Goal: Information Seeking & Learning: Find specific fact

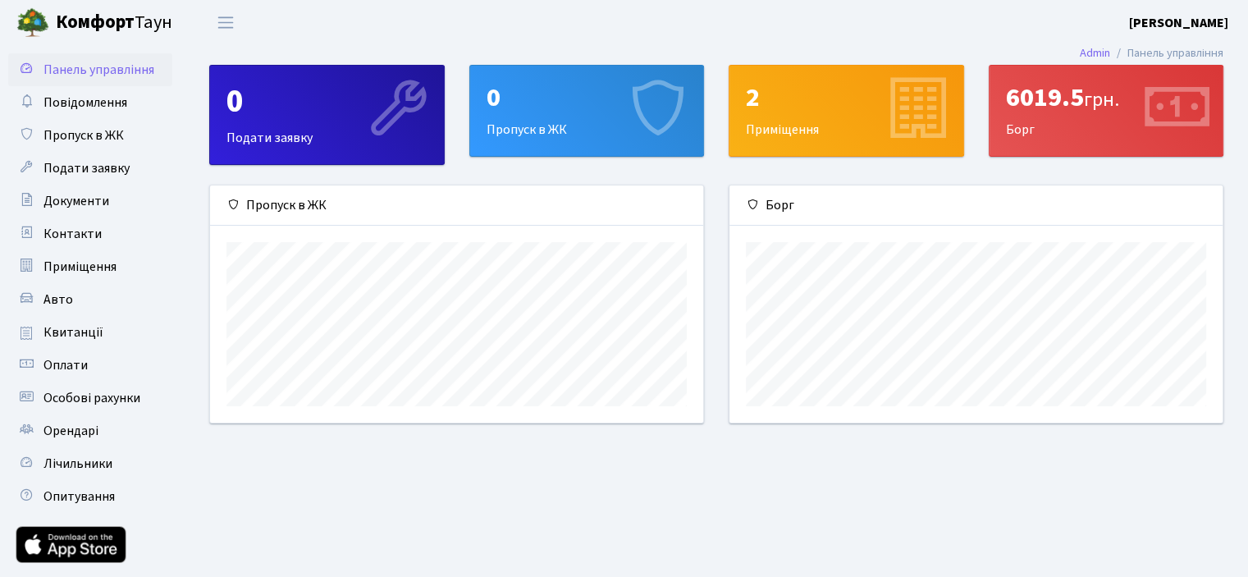
scroll to position [236, 492]
click at [81, 326] on span "Квитанції" at bounding box center [74, 332] width 60 height 18
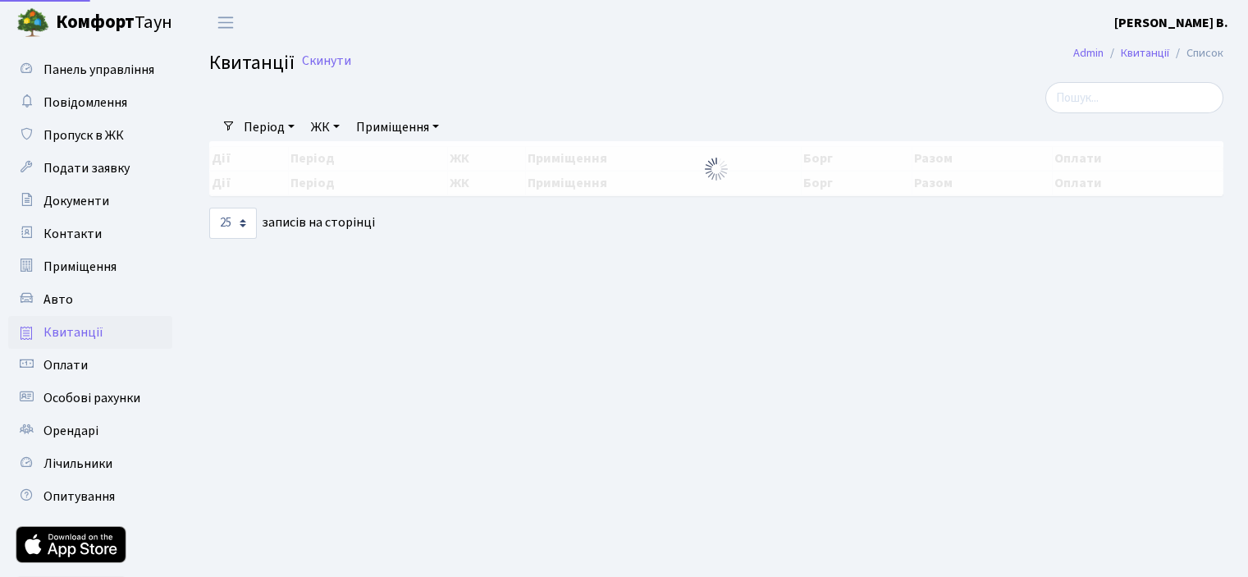
select select "25"
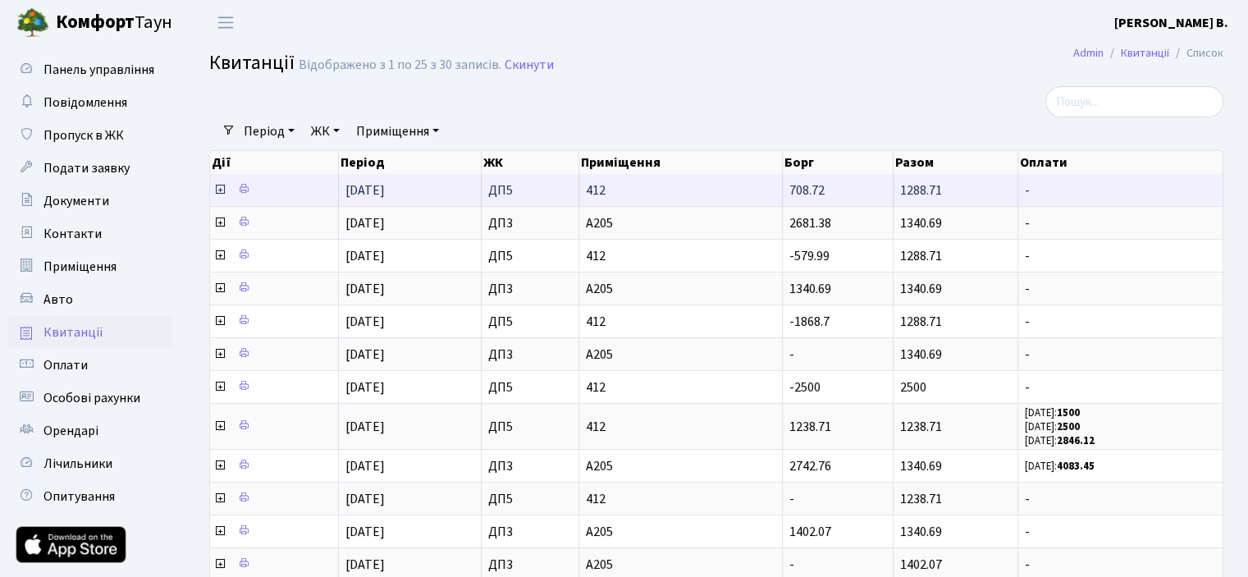
click at [519, 190] on span "ДП5" at bounding box center [530, 190] width 84 height 13
drag, startPoint x: 495, startPoint y: 186, endPoint x: 544, endPoint y: 190, distance: 49.4
click at [496, 186] on span "ДП5" at bounding box center [530, 190] width 84 height 13
click at [694, 190] on span "412" at bounding box center [681, 190] width 190 height 13
click at [220, 188] on icon at bounding box center [219, 189] width 13 height 13
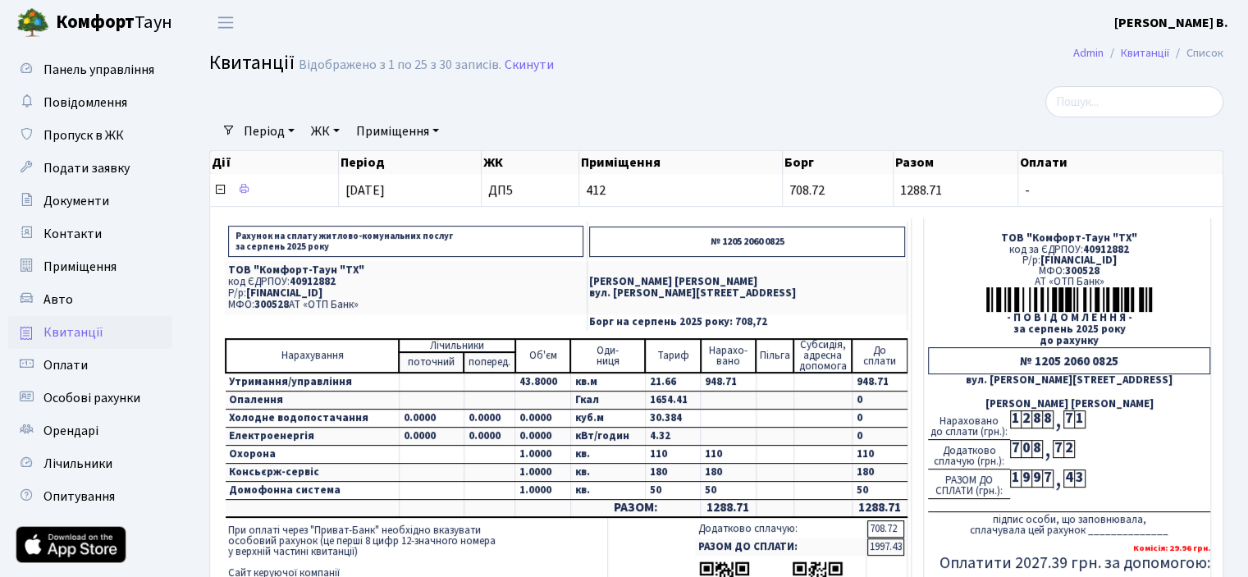
scroll to position [82, 0]
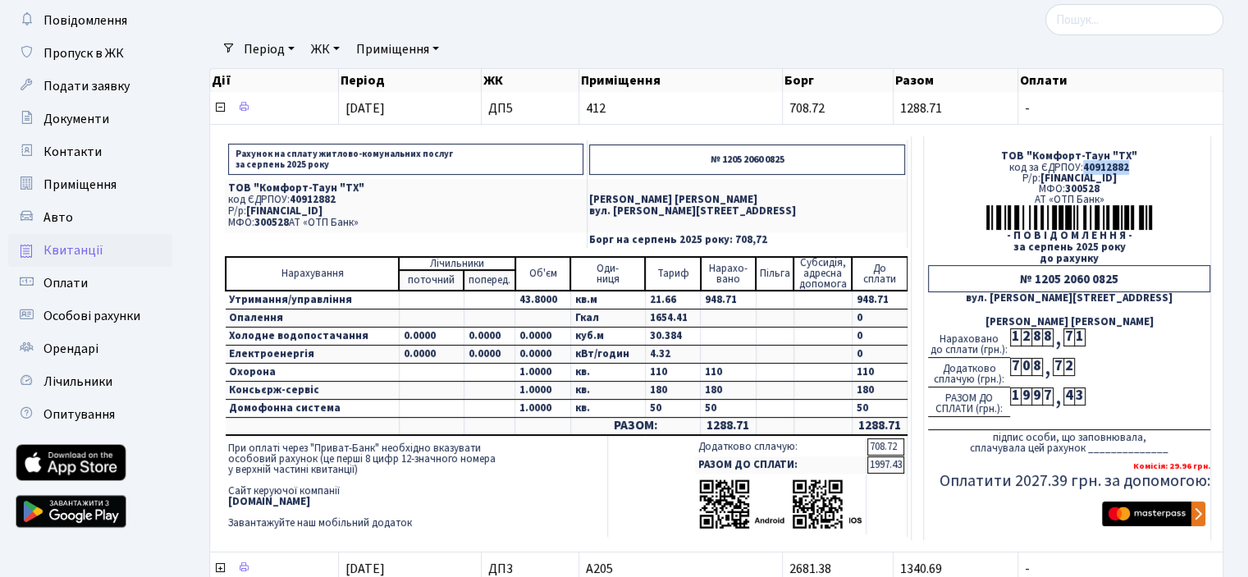
drag, startPoint x: 1087, startPoint y: 163, endPoint x: 1129, endPoint y: 163, distance: 42.7
click at [1129, 163] on div "код за ЄДРПОУ: 40912882" at bounding box center [1069, 168] width 282 height 11
copy span "40912882"
click at [1041, 174] on span "[FINANCIAL_ID]" at bounding box center [1079, 178] width 76 height 15
drag, startPoint x: 1037, startPoint y: 276, endPoint x: 1087, endPoint y: 275, distance: 49.3
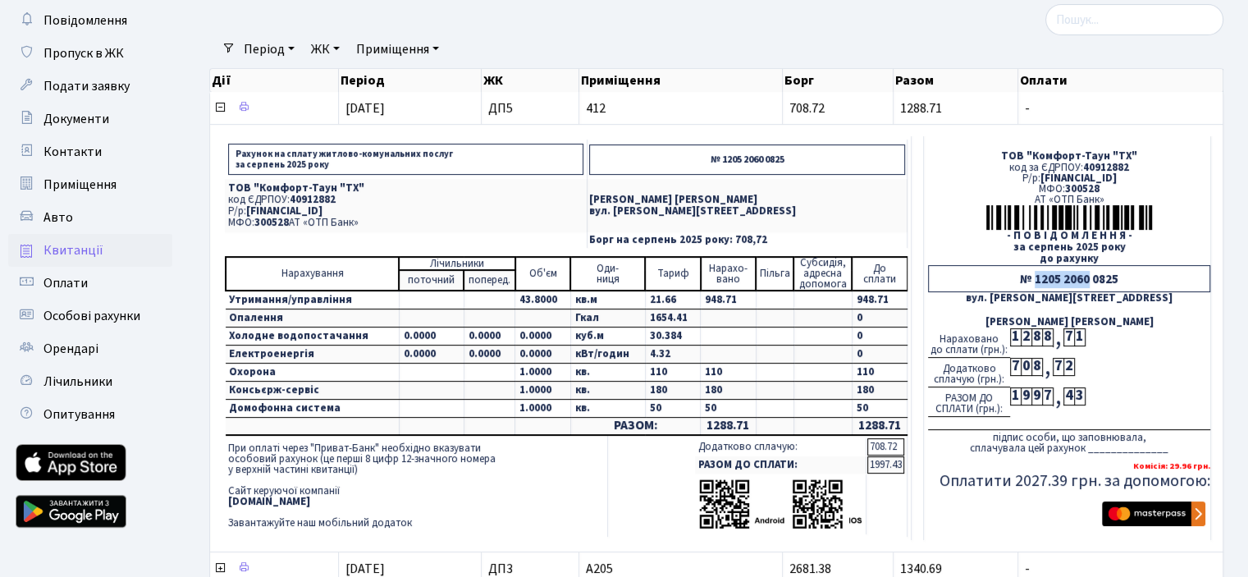
click at [1087, 275] on div "№ 1205 2060 0825" at bounding box center [1069, 278] width 282 height 27
copy div "1205 2060"
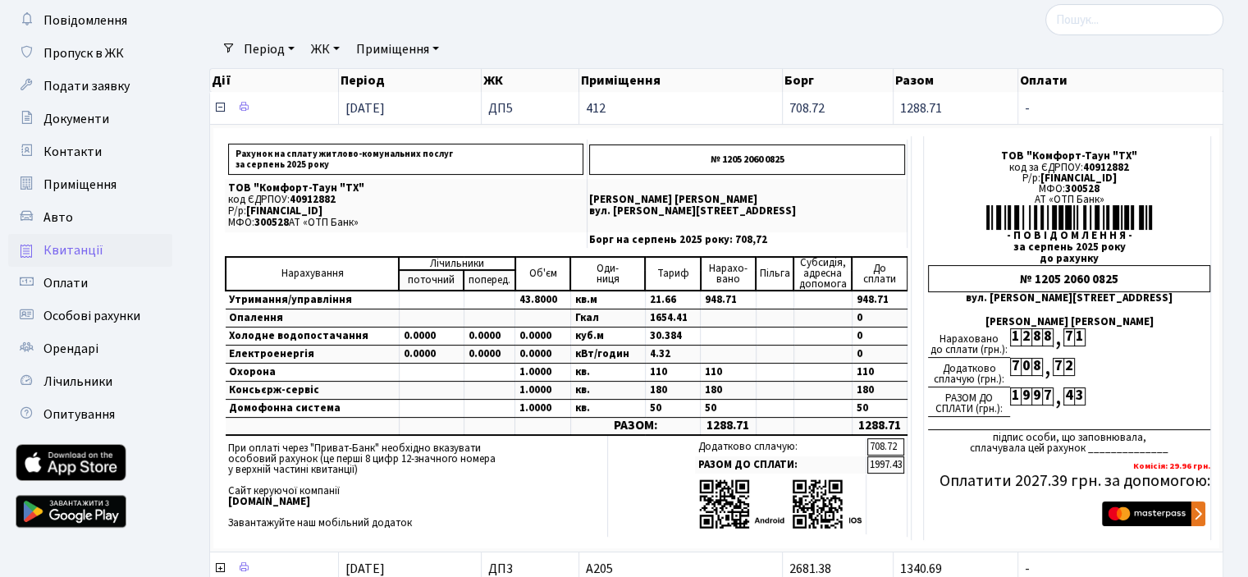
click at [218, 106] on icon at bounding box center [219, 107] width 13 height 13
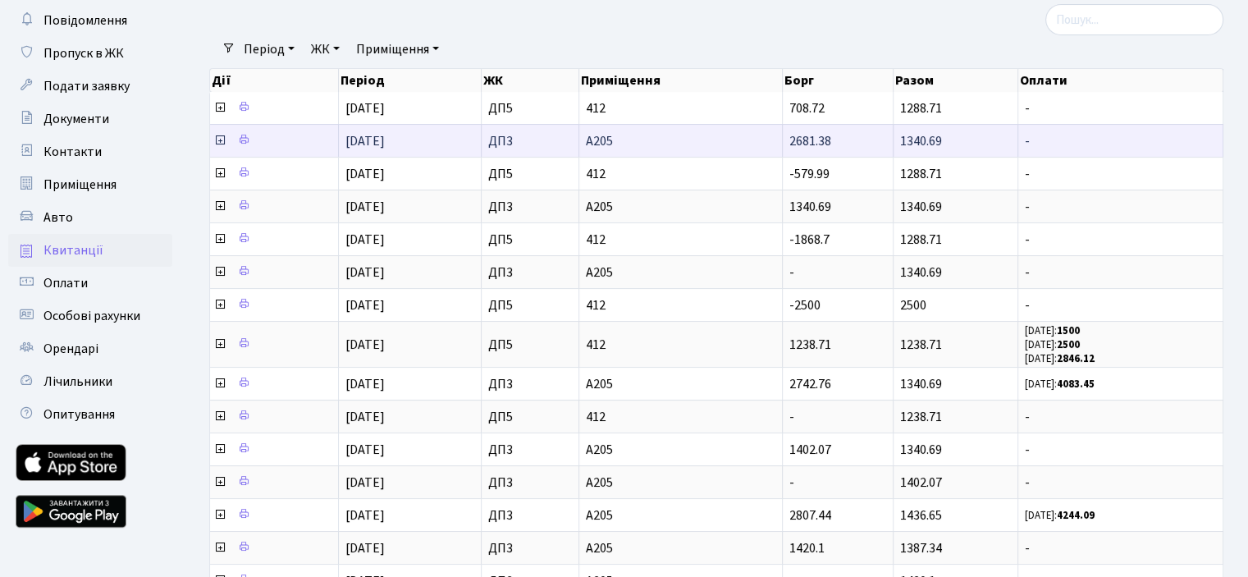
click at [218, 139] on icon at bounding box center [219, 140] width 13 height 13
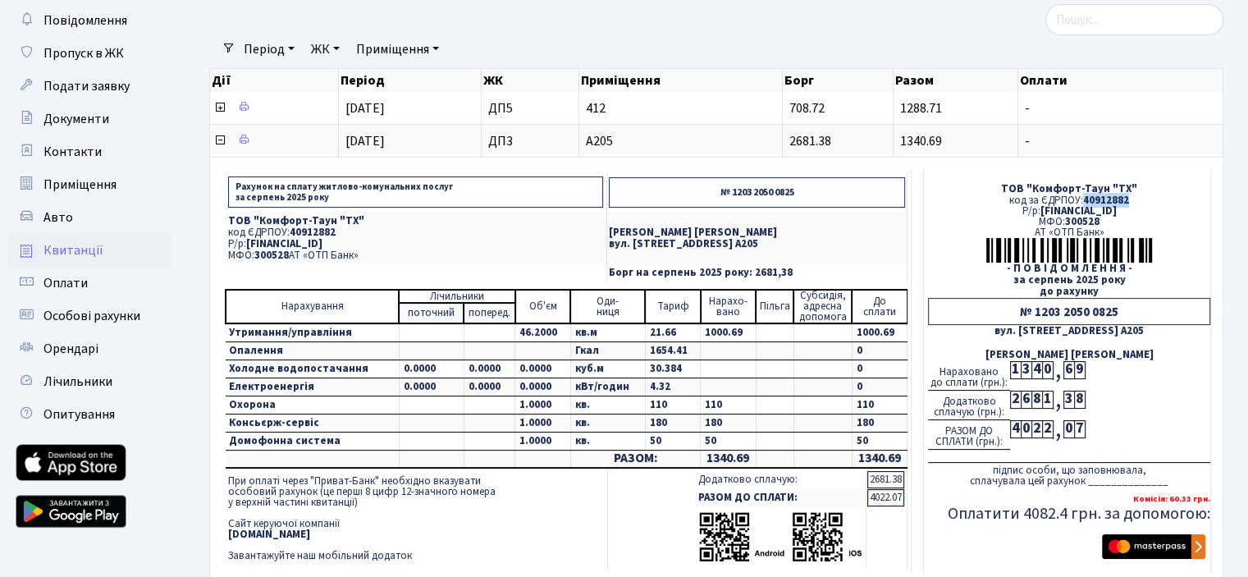
drag, startPoint x: 1083, startPoint y: 197, endPoint x: 1127, endPoint y: 197, distance: 43.5
click at [1127, 197] on span "40912882" at bounding box center [1106, 200] width 46 height 15
copy span "40912882"
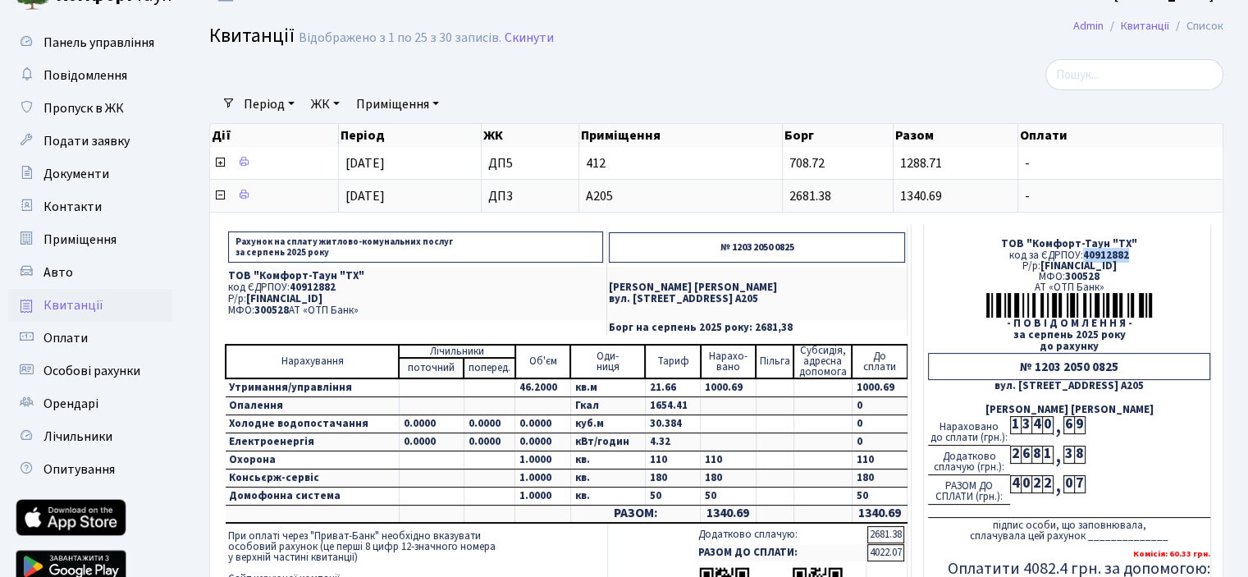
scroll to position [0, 0]
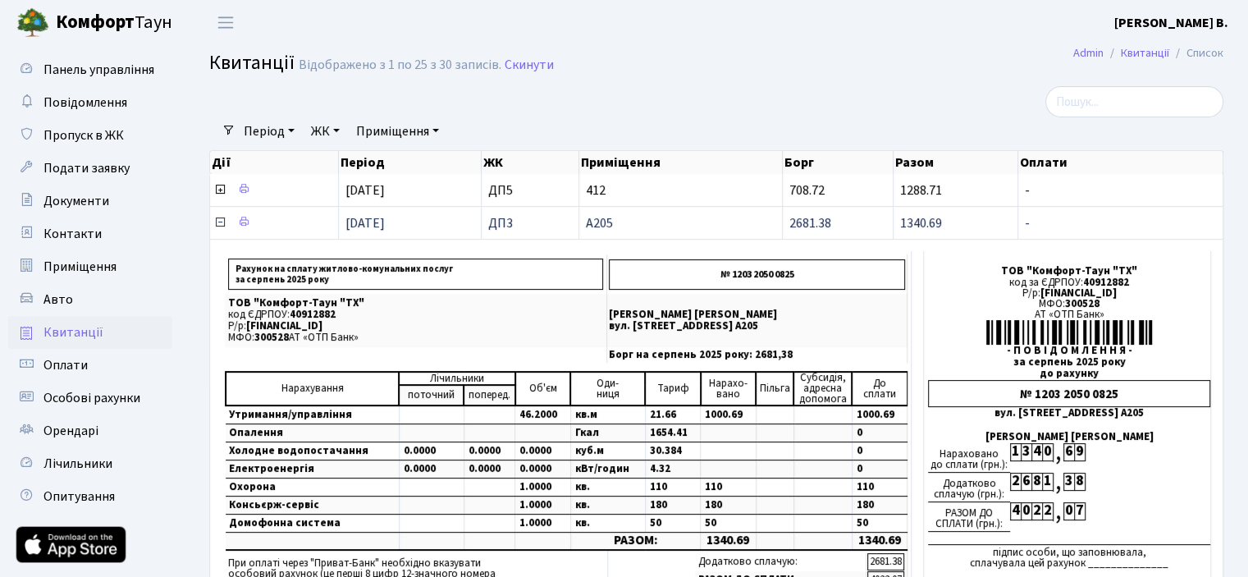
click at [222, 223] on icon at bounding box center [219, 222] width 13 height 13
